Goal: Information Seeking & Learning: Learn about a topic

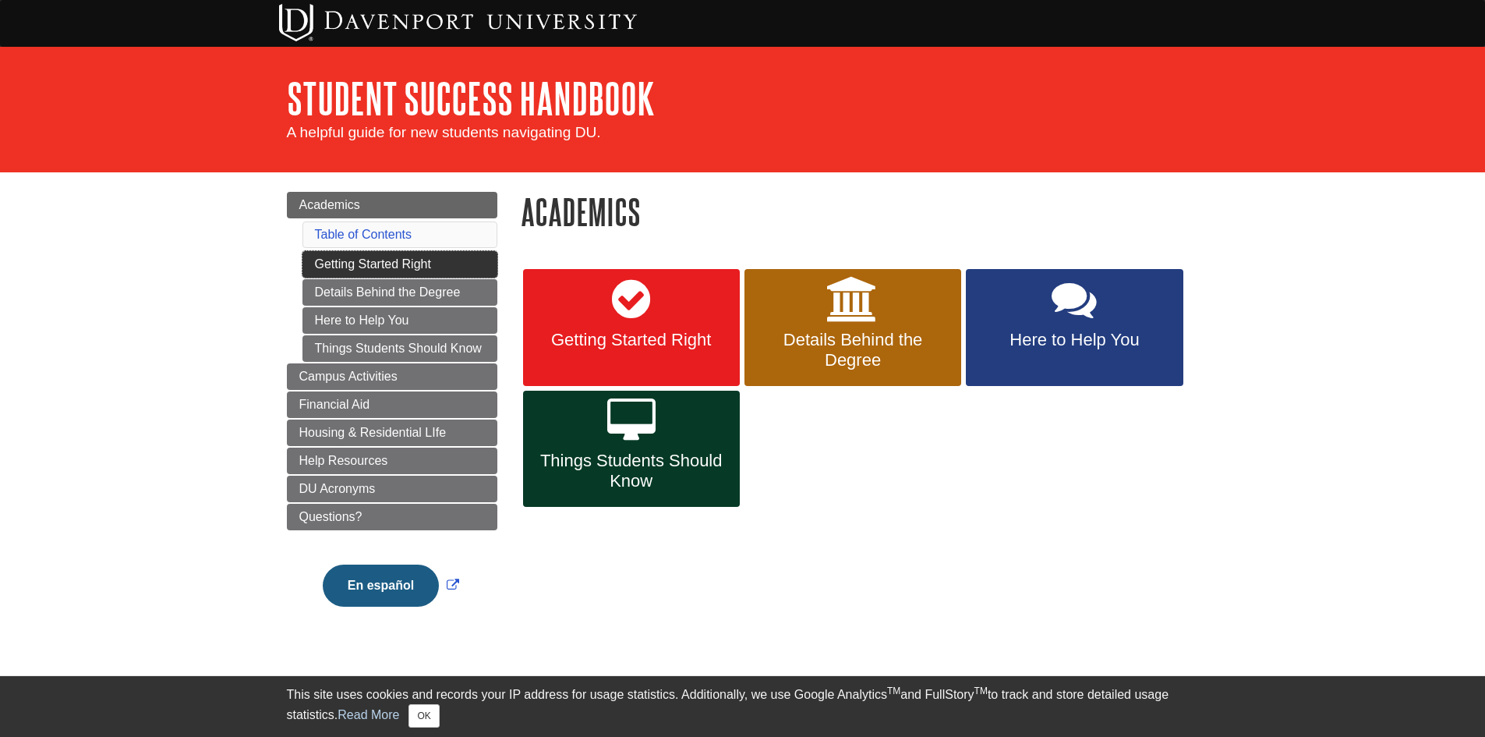
click at [437, 259] on link "Getting Started Right" at bounding box center [399, 264] width 195 height 27
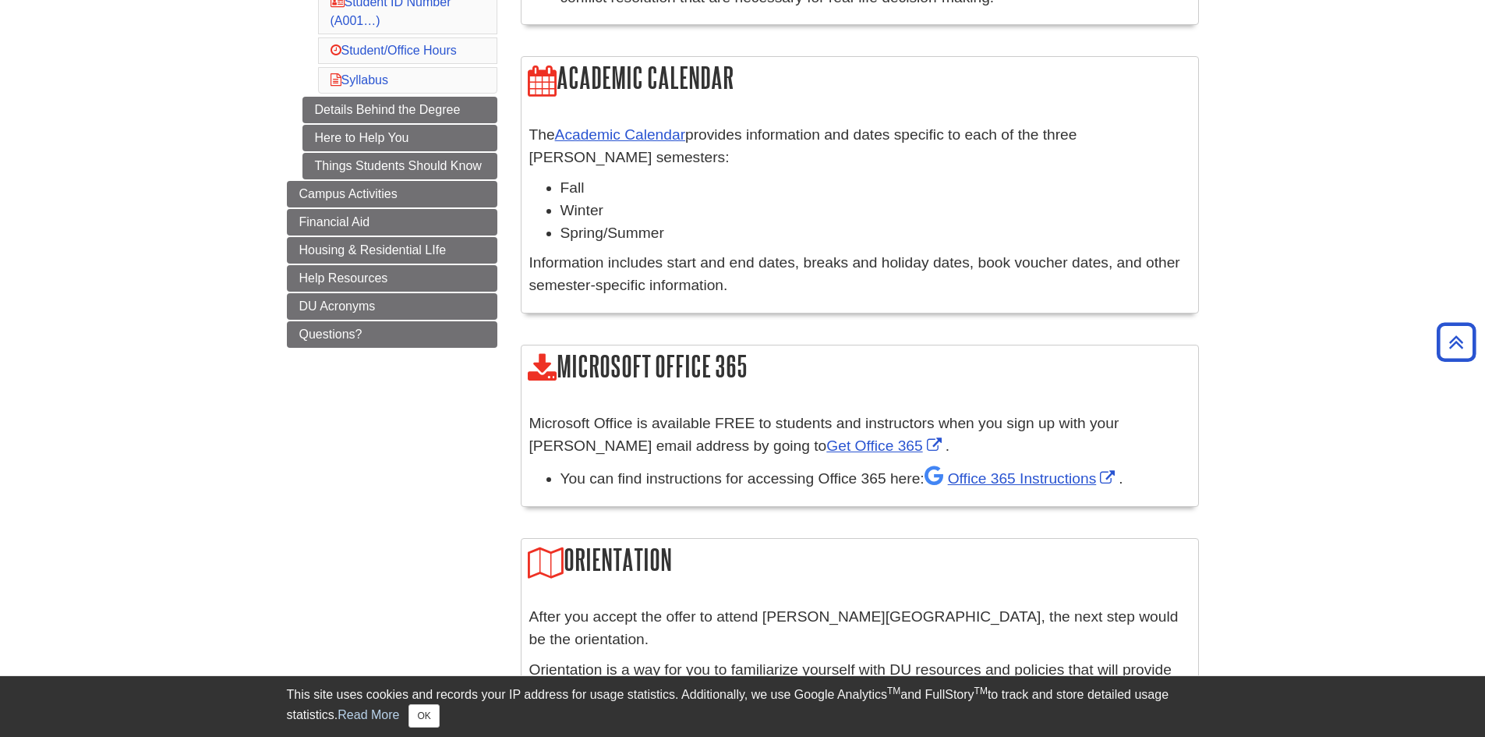
scroll to position [78, 0]
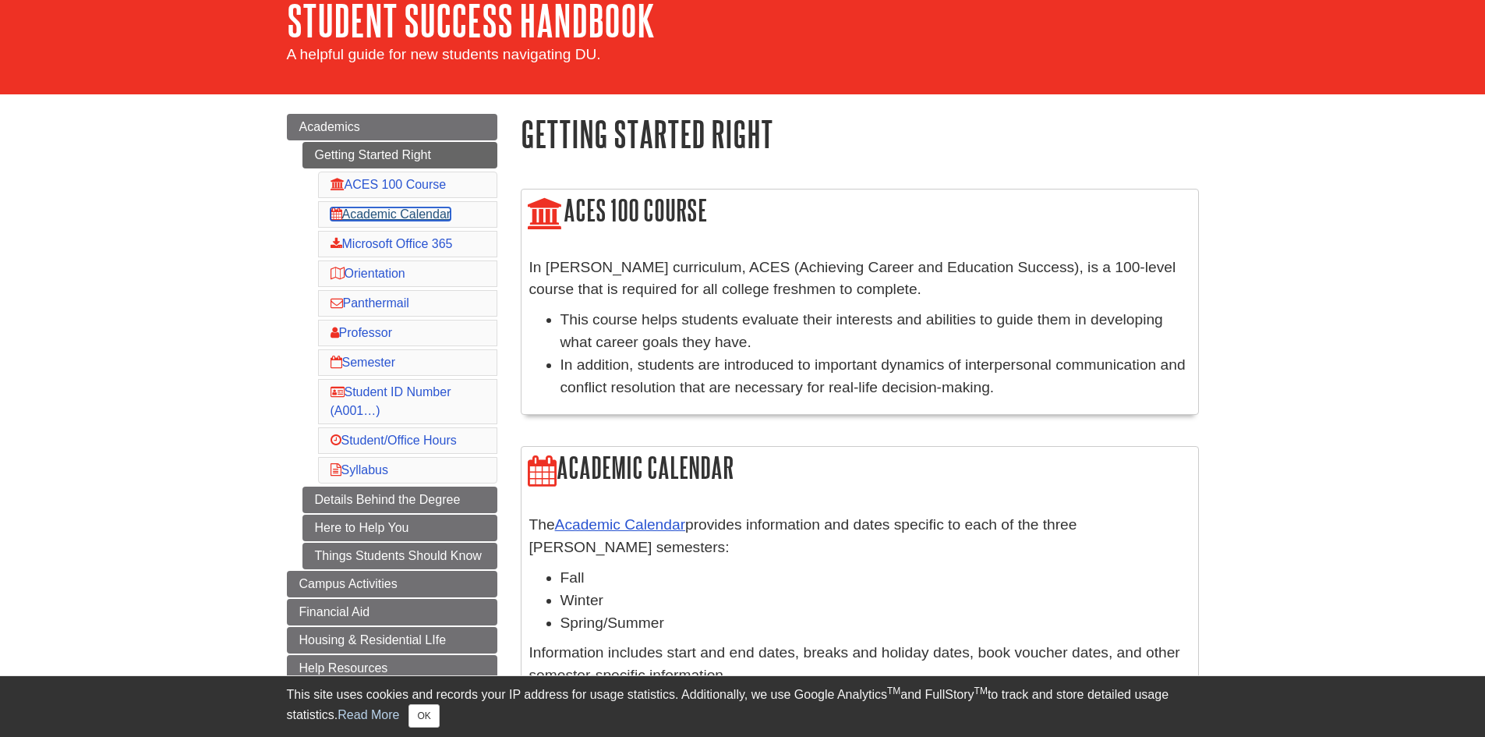
click at [415, 209] on link "Academic Calendar" at bounding box center [391, 213] width 121 height 13
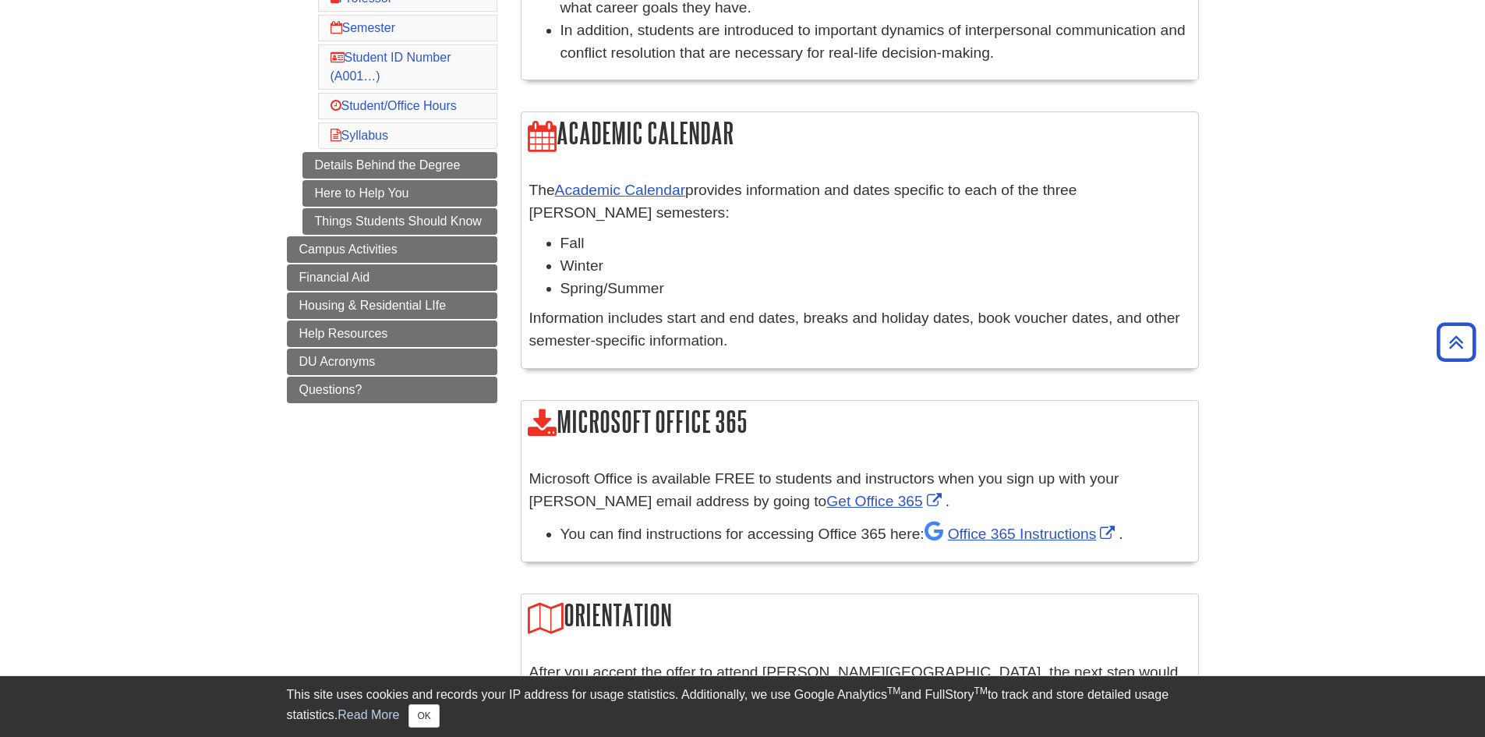
scroll to position [212, 0]
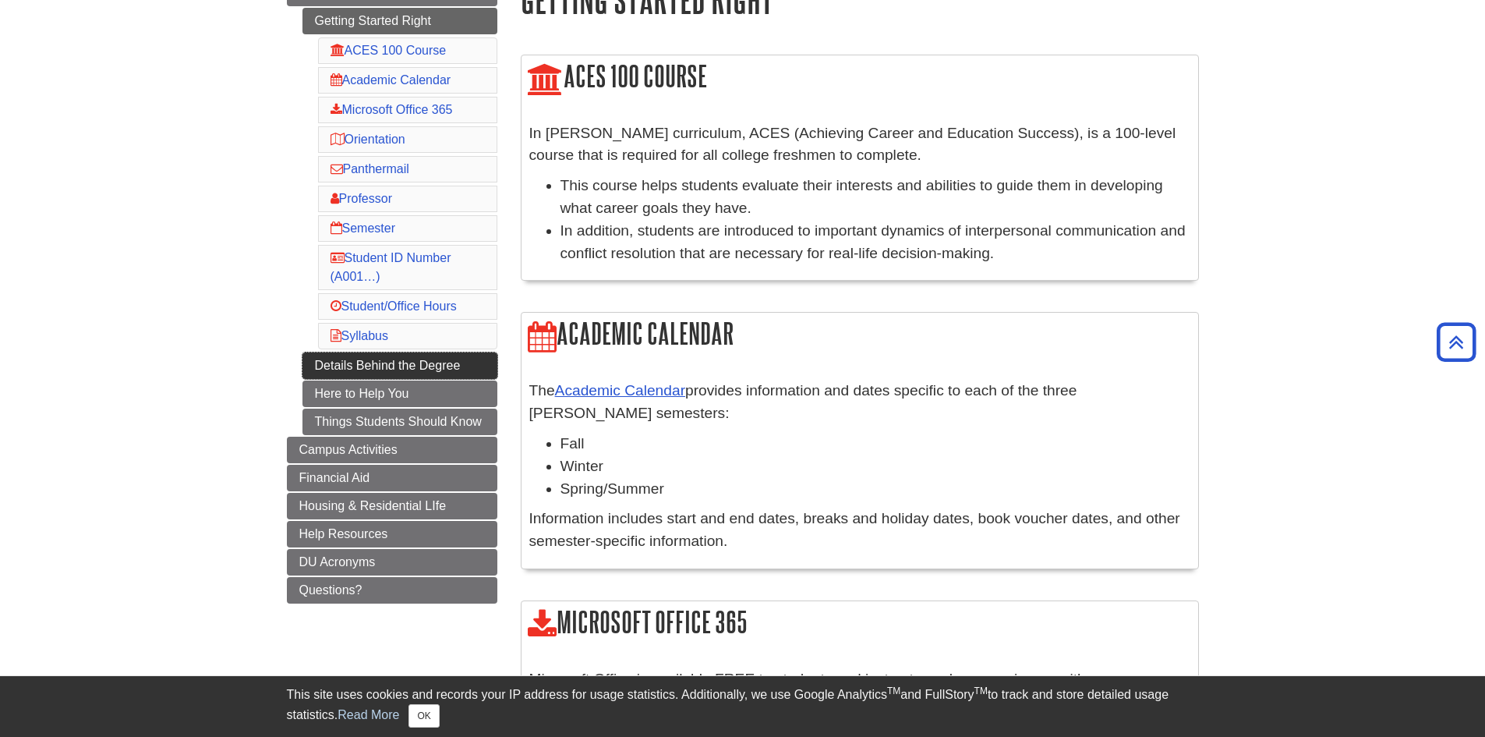
click at [440, 364] on link "Details Behind the Degree" at bounding box center [399, 365] width 195 height 27
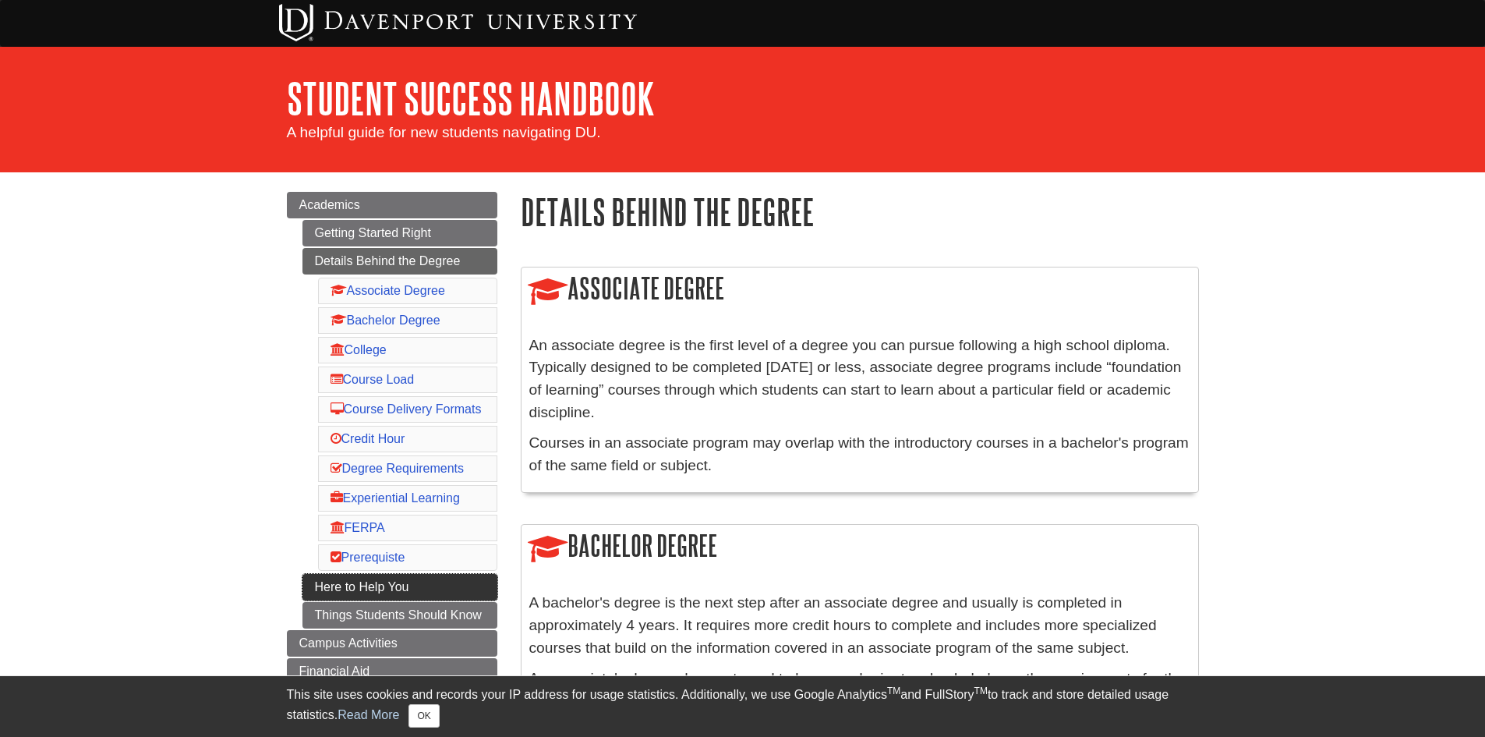
click at [411, 596] on link "Here to Help You" at bounding box center [399, 587] width 195 height 27
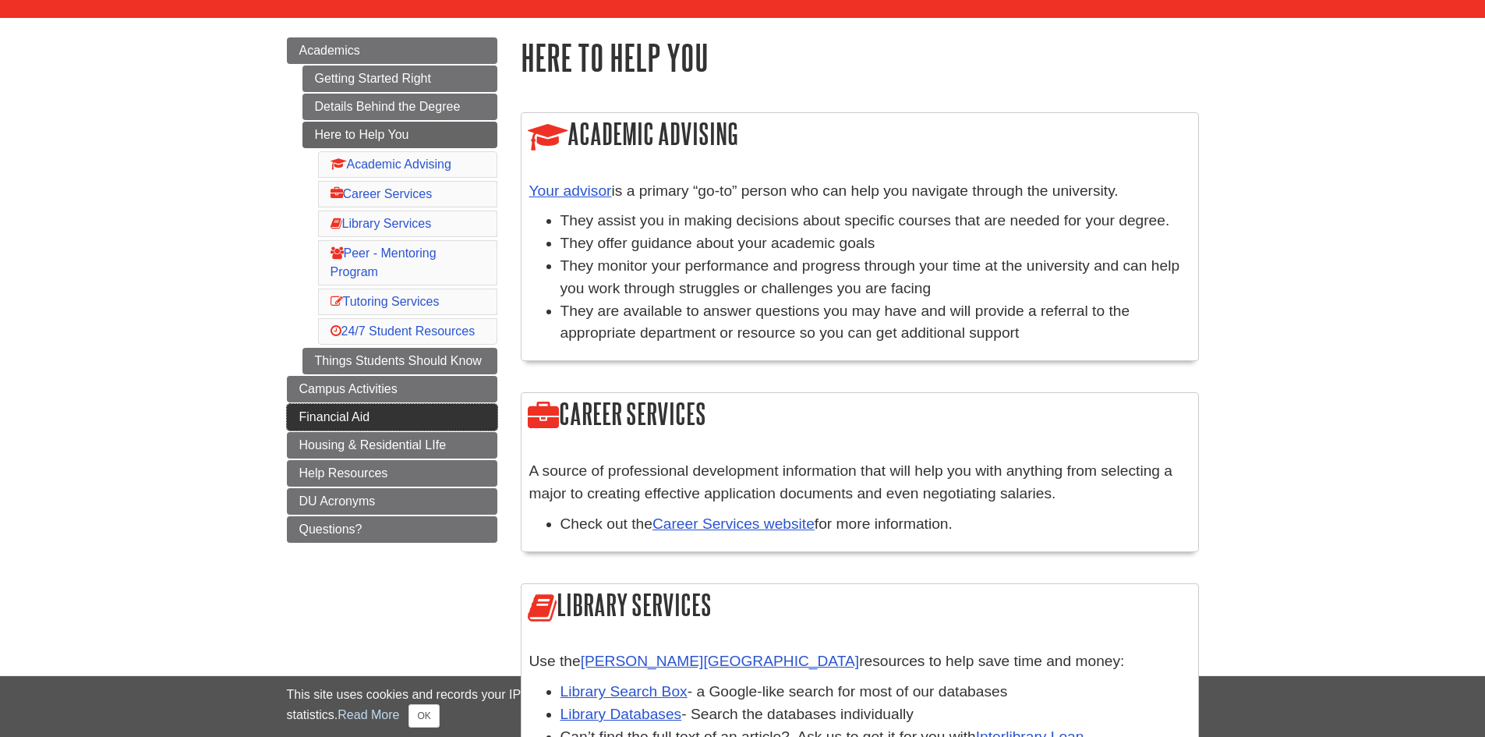
scroll to position [156, 0]
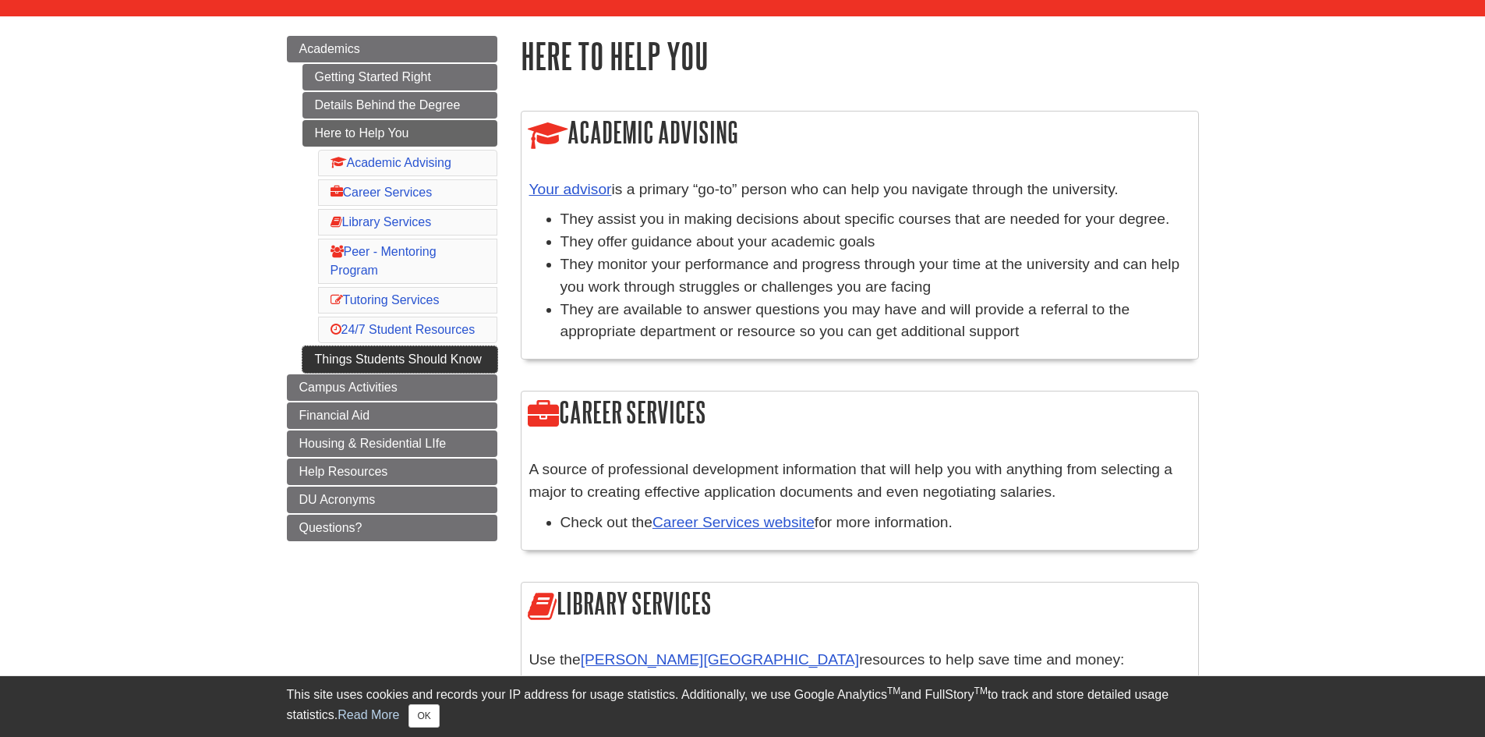
click at [379, 354] on link "Things Students Should Know" at bounding box center [399, 359] width 195 height 27
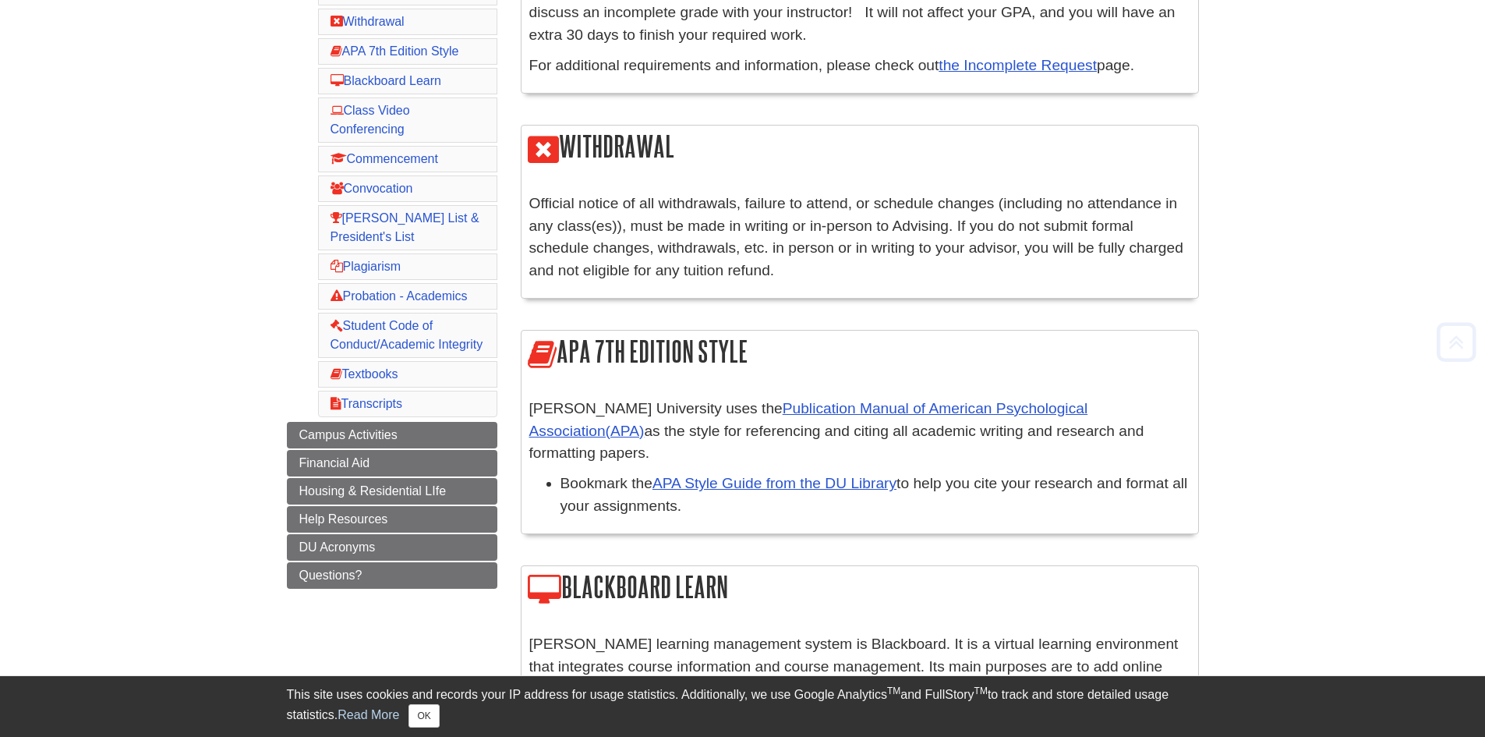
scroll to position [390, 0]
